Goal: Navigation & Orientation: Find specific page/section

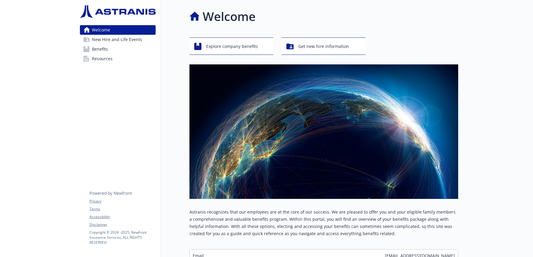
scroll to position [10, 0]
